Goal: Task Accomplishment & Management: Use online tool/utility

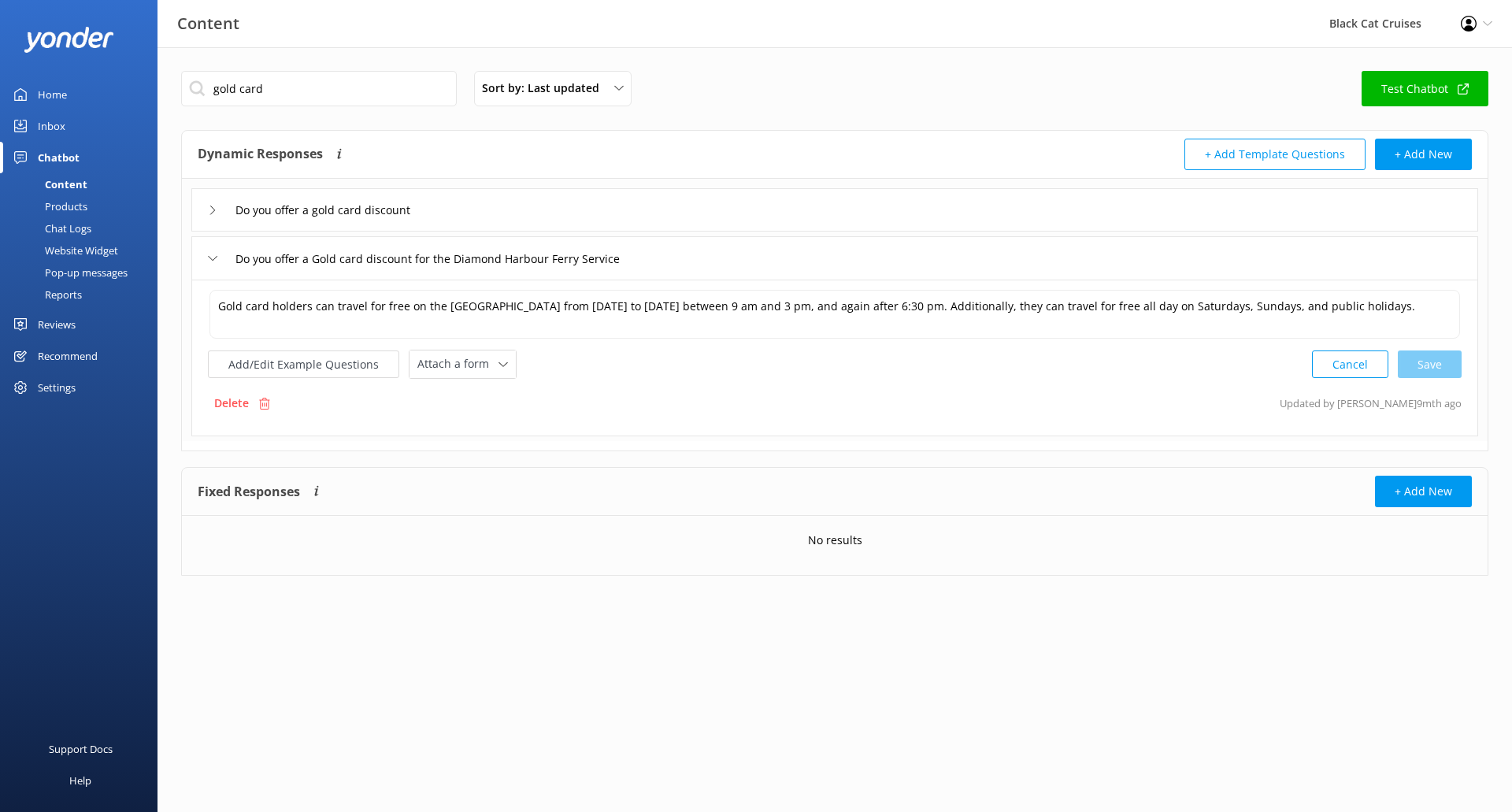
click at [67, 94] on link "Home" at bounding box center [79, 94] width 157 height 32
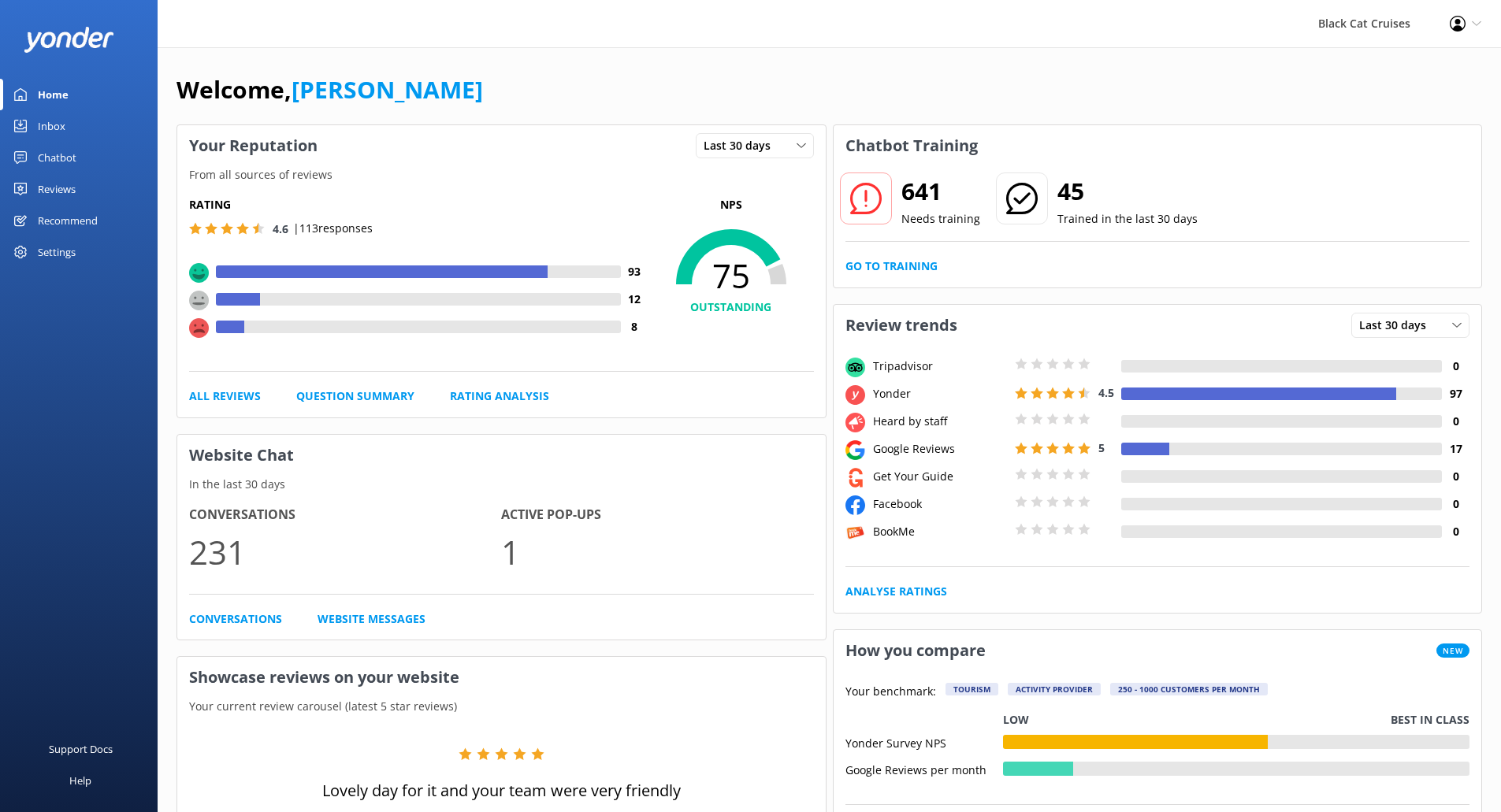
click at [53, 159] on div "Chatbot" at bounding box center [58, 157] width 39 height 32
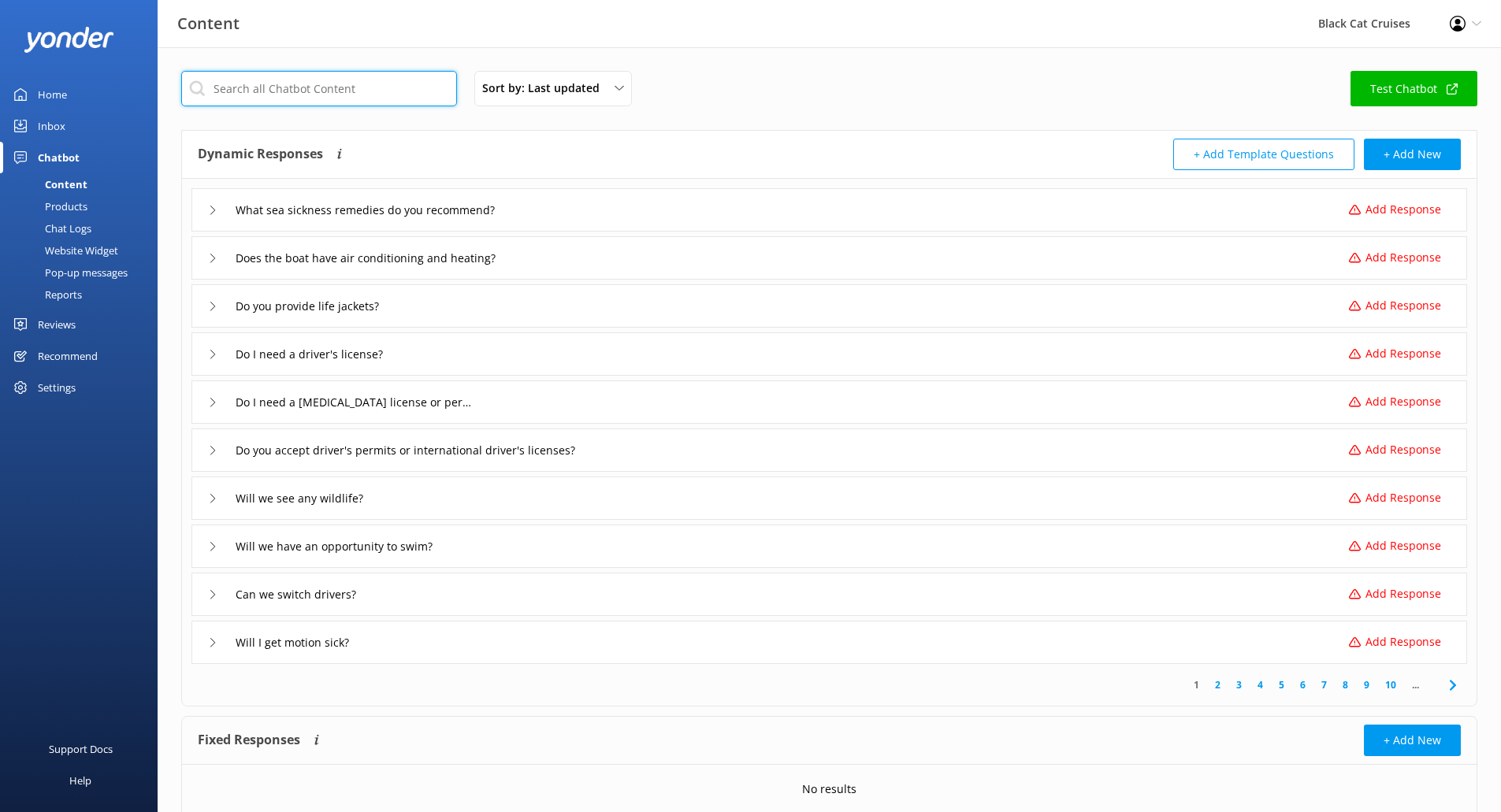
click at [319, 91] on input "text" at bounding box center [319, 88] width 276 height 36
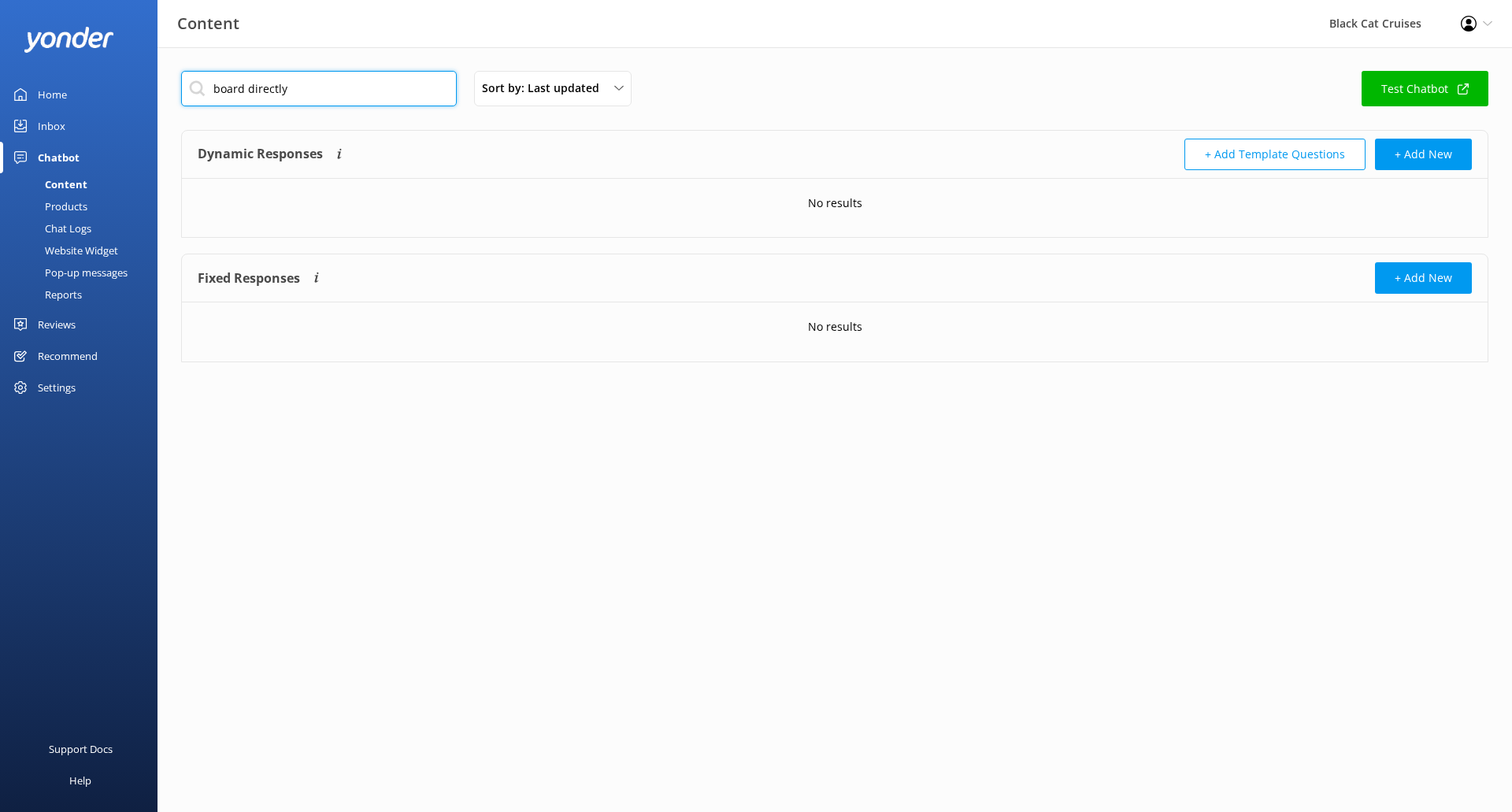
drag, startPoint x: 272, startPoint y: 87, endPoint x: 277, endPoint y: 94, distance: 8.6
click at [272, 90] on input "board directly" at bounding box center [319, 88] width 275 height 36
drag, startPoint x: 321, startPoint y: 89, endPoint x: 0, endPoint y: 87, distance: 321.0
click at [0, 87] on div "Content Black Cat Cruises Profile Settings Logout Home Inbox Chatbot Content Pr…" at bounding box center [756, 228] width 1512 height 362
type input "board directly"
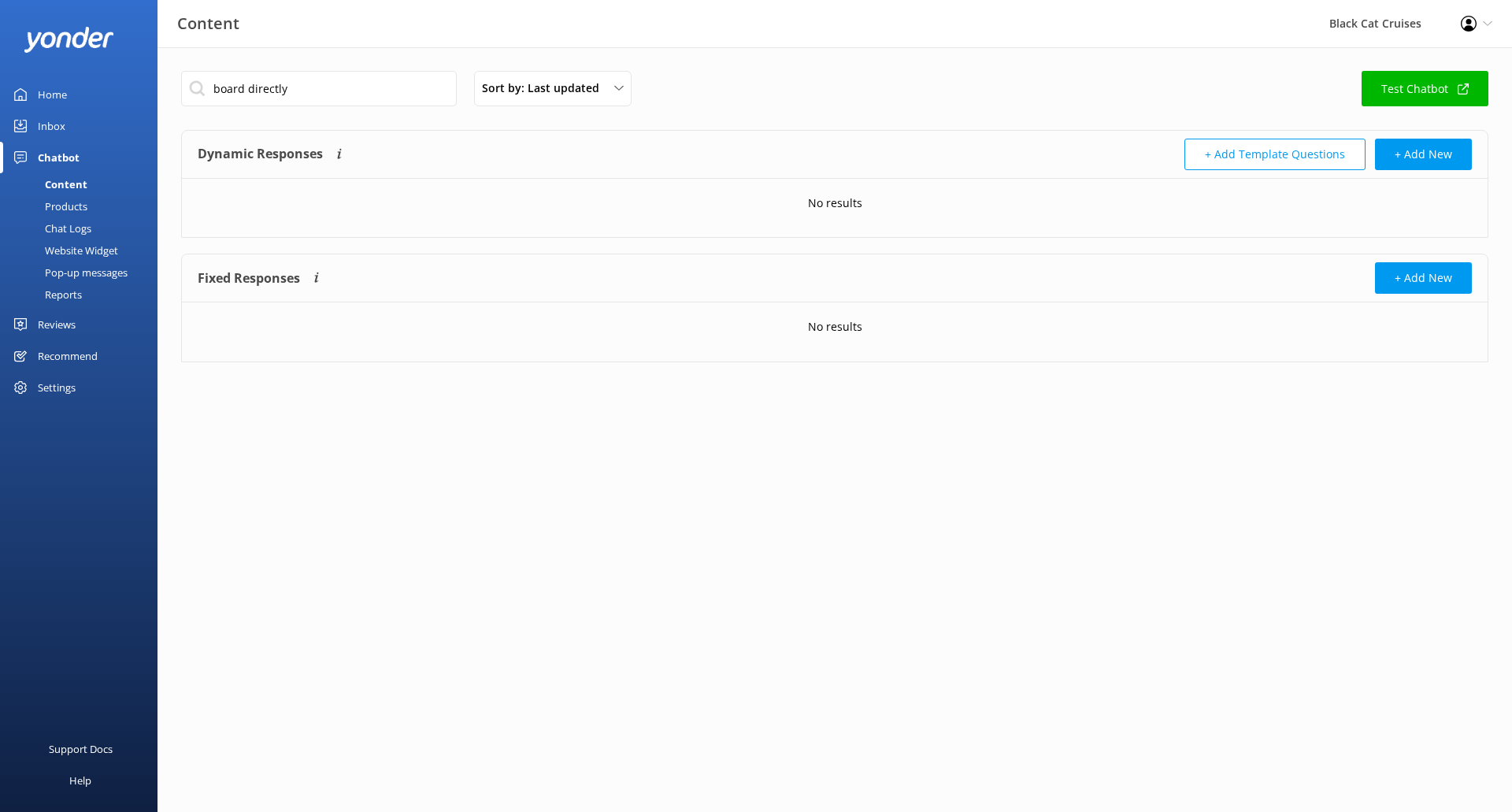
click at [1449, 89] on link "Test Chatbot" at bounding box center [1425, 88] width 127 height 36
click at [1446, 83] on link "Test Chatbot" at bounding box center [1425, 88] width 127 height 36
